Goal: Transaction & Acquisition: Purchase product/service

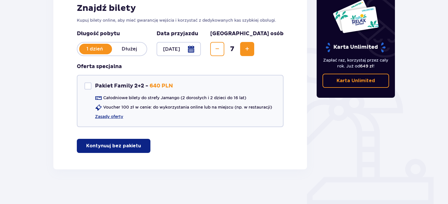
scroll to position [98, 0]
drag, startPoint x: 379, startPoint y: 58, endPoint x: 374, endPoint y: 45, distance: 13.7
click at [374, 45] on div "Karta Unlimited Zapłać raz, korzystaj przez cały rok. Już od 649 zł ! Karta Unl…" at bounding box center [356, 43] width 79 height 108
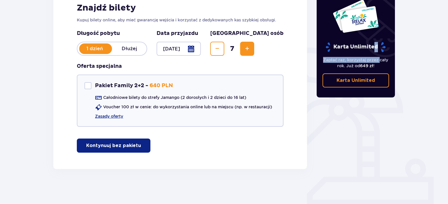
click at [143, 142] on span "button" at bounding box center [142, 145] width 7 height 7
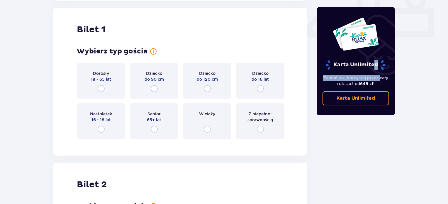
scroll to position [267, 0]
click at [102, 89] on input "radio" at bounding box center [101, 88] width 7 height 7
radio input "true"
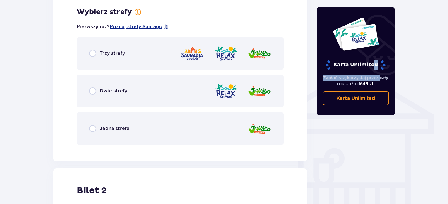
scroll to position [410, 0]
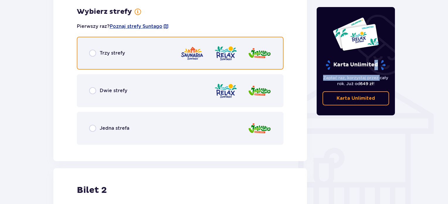
click at [95, 53] on input "radio" at bounding box center [92, 53] width 7 height 7
radio input "true"
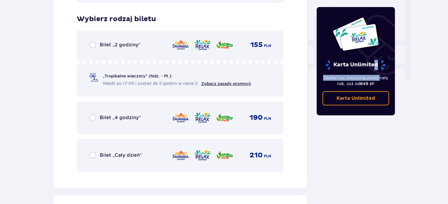
scroll to position [559, 0]
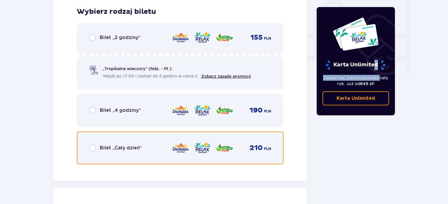
click at [93, 144] on input "radio" at bounding box center [92, 147] width 7 height 7
radio input "true"
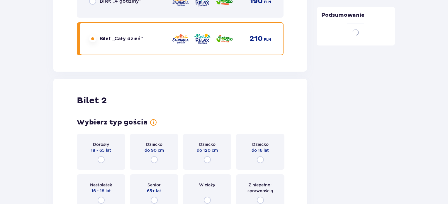
scroll to position [739, 0]
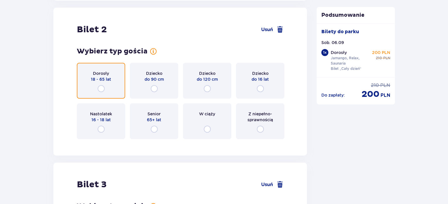
click at [102, 91] on input "radio" at bounding box center [101, 88] width 7 height 7
radio input "true"
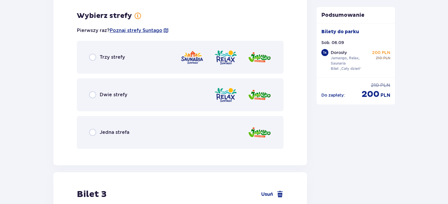
scroll to position [882, 0]
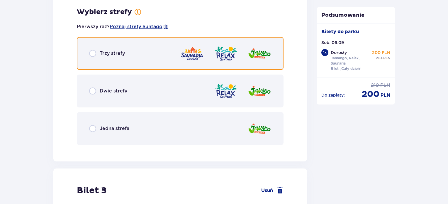
click at [93, 52] on input "radio" at bounding box center [92, 53] width 7 height 7
radio input "true"
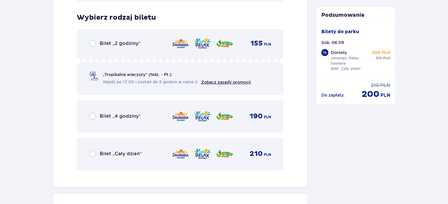
scroll to position [1031, 0]
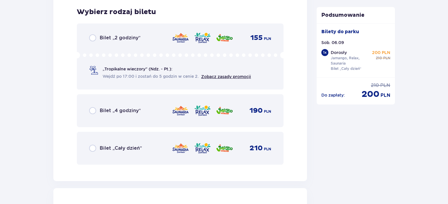
click at [93, 143] on div "Bilet „Cały dzień” 210 PLN" at bounding box center [180, 148] width 182 height 12
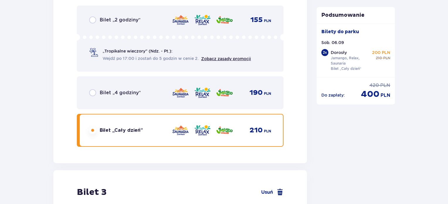
scroll to position [1211, 0]
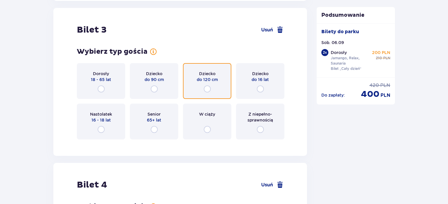
click at [207, 91] on input "radio" at bounding box center [207, 88] width 7 height 7
radio input "true"
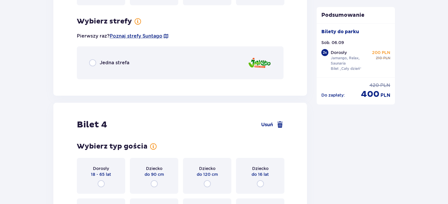
scroll to position [1354, 0]
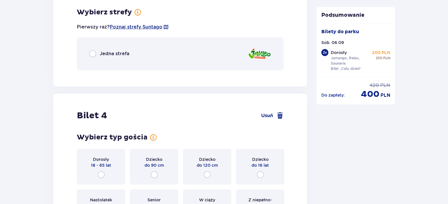
click at [140, 67] on div "Jedna strefa" at bounding box center [180, 53] width 207 height 33
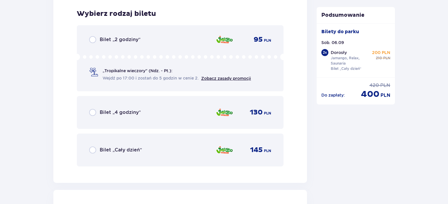
scroll to position [1428, 0]
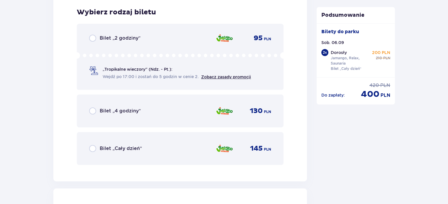
click at [107, 150] on div "Bilet „Cały dzień”" at bounding box center [115, 148] width 53 height 7
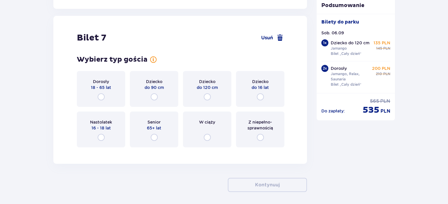
scroll to position [2086, 0]
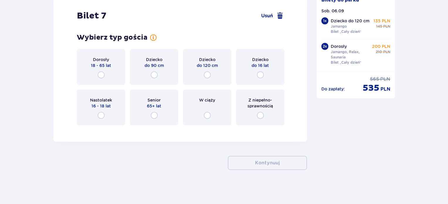
click at [260, 72] on input "radio" at bounding box center [260, 74] width 7 height 7
radio input "true"
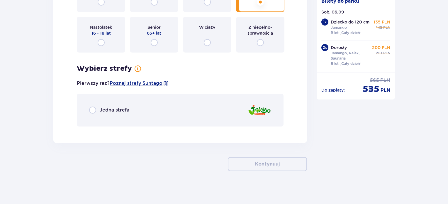
scroll to position [2160, 0]
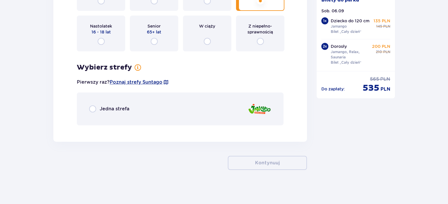
click at [172, 88] on div "Wybierz strefy Pierwszy raz? Poznaj strefy Suntago Jedna strefa" at bounding box center [180, 94] width 207 height 62
click at [128, 103] on div "Jedna strefa" at bounding box center [180, 108] width 207 height 33
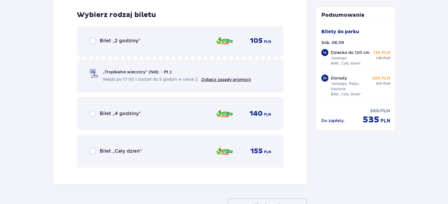
scroll to position [2289, 0]
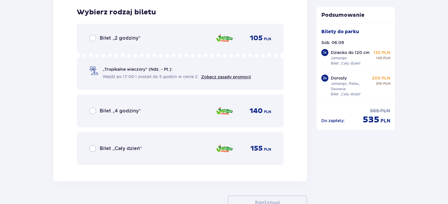
click at [103, 145] on div "Bilet „Cały dzień”" at bounding box center [115, 148] width 53 height 7
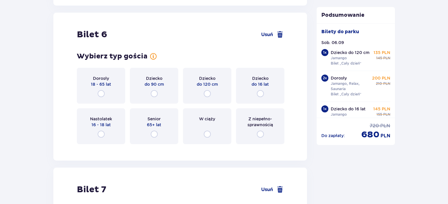
scroll to position [1901, 0]
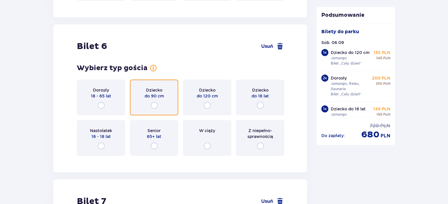
click at [151, 103] on input "radio" at bounding box center [154, 105] width 7 height 7
radio input "true"
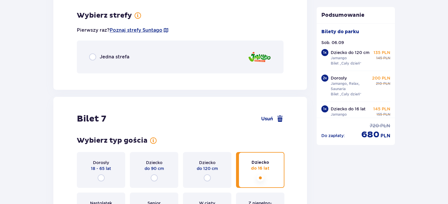
scroll to position [2061, 0]
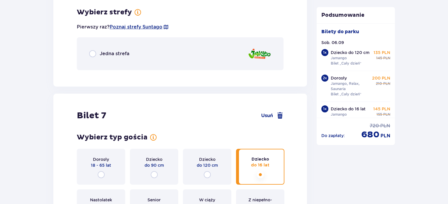
click at [125, 51] on p "Jedna strefa" at bounding box center [115, 53] width 30 height 6
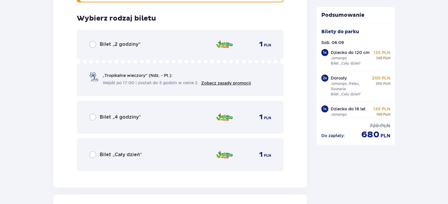
scroll to position [2134, 0]
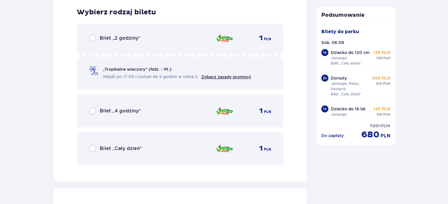
click at [113, 145] on p "Bilet „Cały dzień”" at bounding box center [121, 148] width 42 height 6
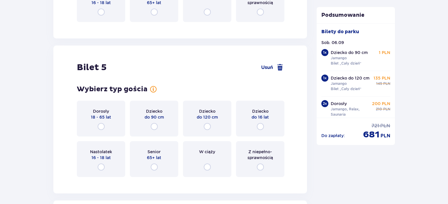
scroll to position [1737, 0]
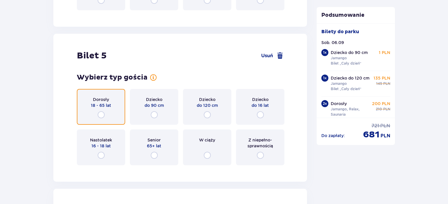
click at [104, 117] on input "radio" at bounding box center [101, 114] width 7 height 7
radio input "true"
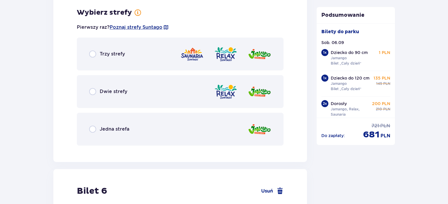
scroll to position [1906, 0]
click at [107, 133] on div "Jedna strefa" at bounding box center [180, 128] width 207 height 33
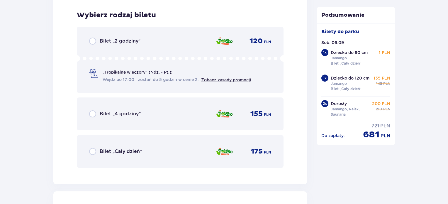
scroll to position [2055, 0]
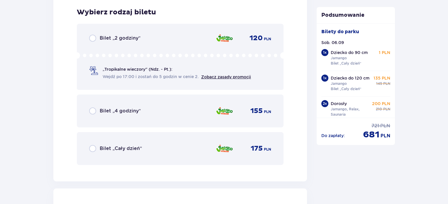
click at [108, 150] on p "Bilet „Cały dzień”" at bounding box center [121, 148] width 42 height 6
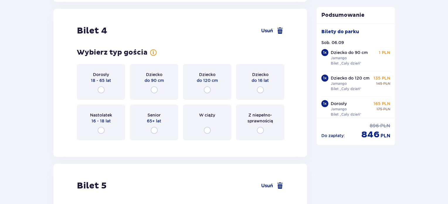
scroll to position [1608, 0]
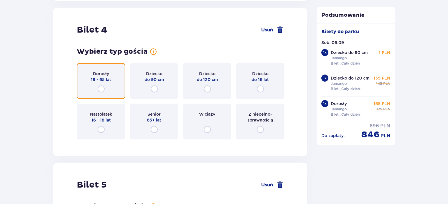
click at [101, 86] on input "radio" at bounding box center [101, 88] width 7 height 7
radio input "true"
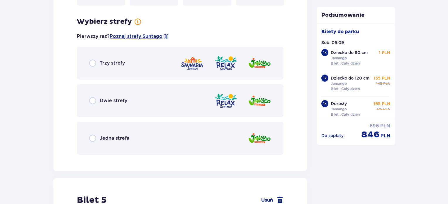
scroll to position [1751, 0]
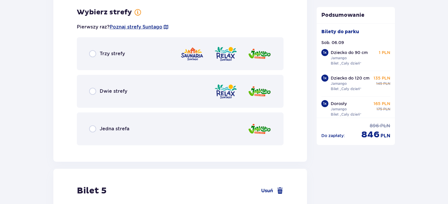
click at [113, 126] on p "Jedna strefa" at bounding box center [115, 128] width 30 height 6
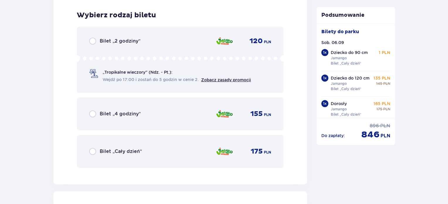
scroll to position [1900, 0]
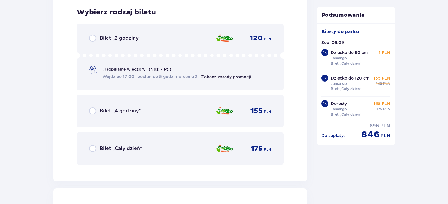
click at [108, 148] on p "Bilet „Cały dzień”" at bounding box center [121, 148] width 42 height 6
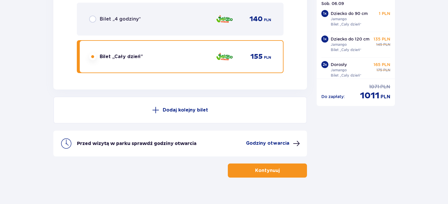
scroll to position [3265, 0]
